Goal: Task Accomplishment & Management: Use online tool/utility

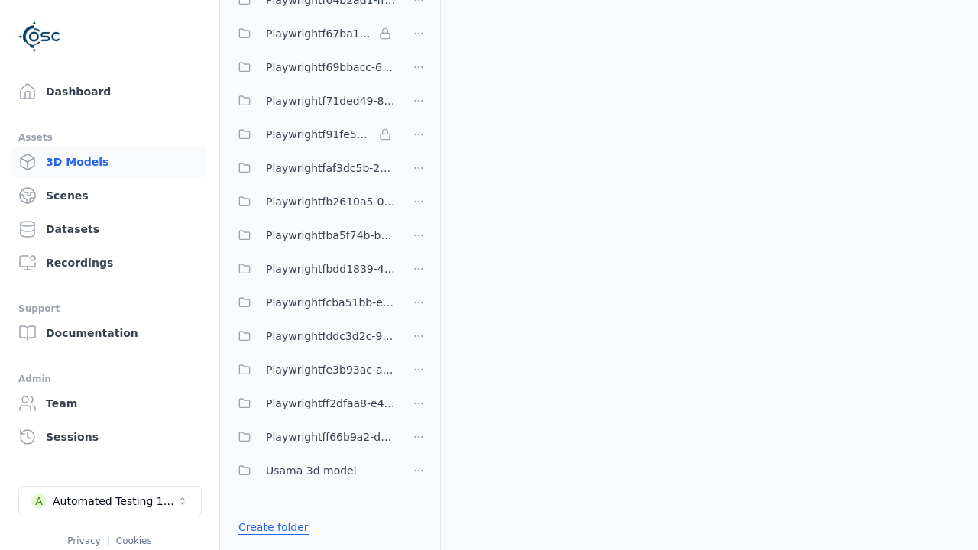
click at [270, 527] on link "Create folder" at bounding box center [273, 527] width 70 height 15
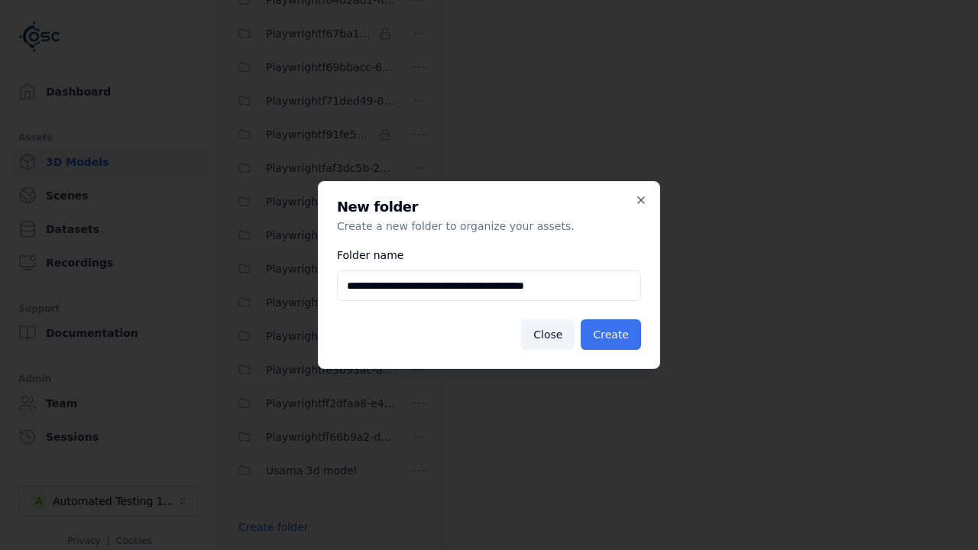
type input "**********"
click at [613, 335] on button "Create" at bounding box center [611, 334] width 60 height 31
